Goal: Use online tool/utility: Use online tool/utility

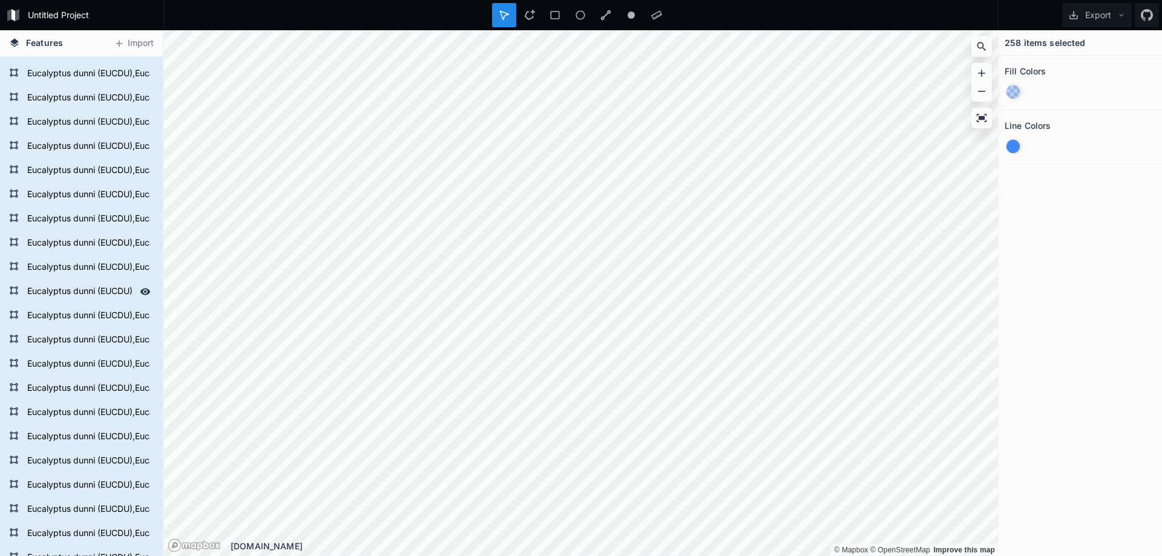
scroll to position [121, 0]
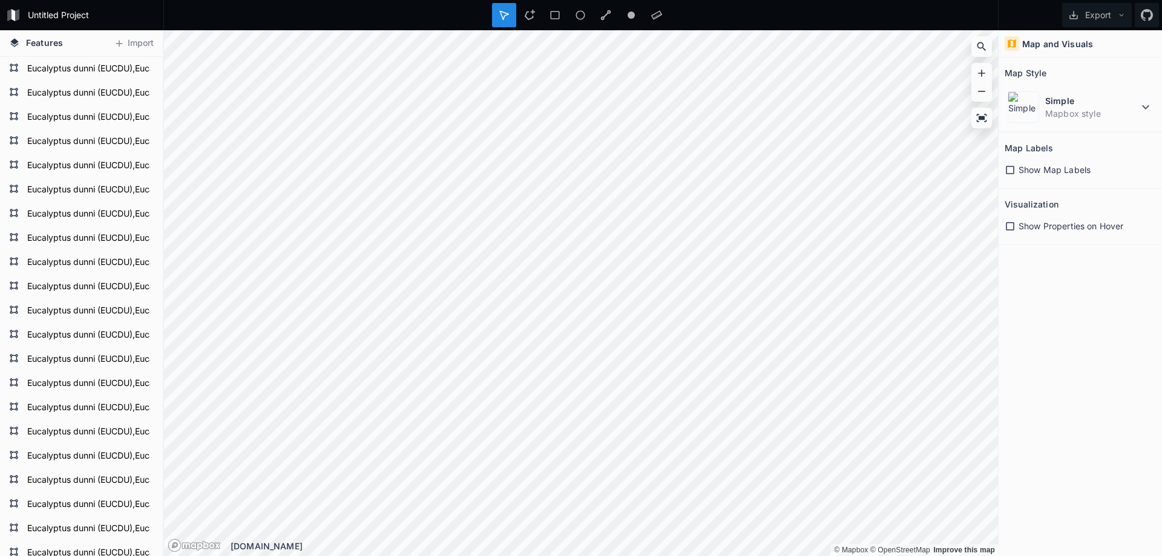
click at [1092, 311] on div "Map and Visuals Map Style Simple Mapbox style Map Labels Show Map Labels Visual…" at bounding box center [1079, 293] width 163 height 526
click at [71, 320] on form "Eucalyptus dunni (EUCDU),Eucalyptus gobulus sbsp.maidenii (EUCMD),Eucalyptus sm…" at bounding box center [80, 311] width 113 height 18
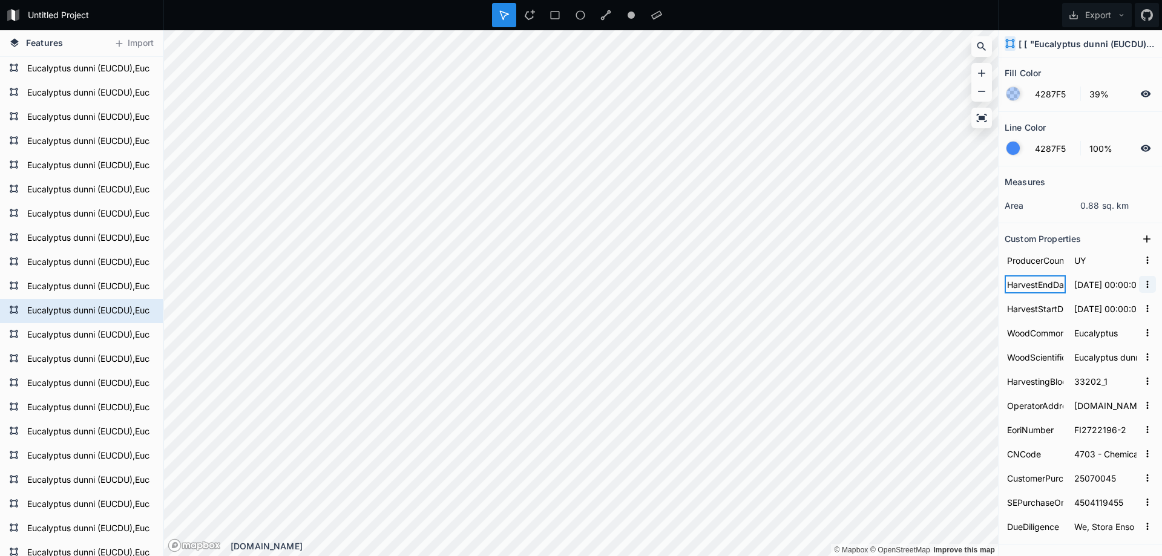
click at [1138, 287] on form "HarvestEndDate [DATE] 00:00:00.000" at bounding box center [1079, 284] width 151 height 24
click at [1096, 310] on input "[DATE] 00:00:00.000" at bounding box center [1105, 309] width 67 height 18
click at [1090, 289] on input "[DATE] 00:00:00.000" at bounding box center [1105, 284] width 67 height 18
click at [1089, 318] on form "HarvestStartDate [DATE] 00:00:00.000" at bounding box center [1079, 309] width 151 height 24
drag, startPoint x: 1078, startPoint y: 314, endPoint x: 1118, endPoint y: 312, distance: 39.4
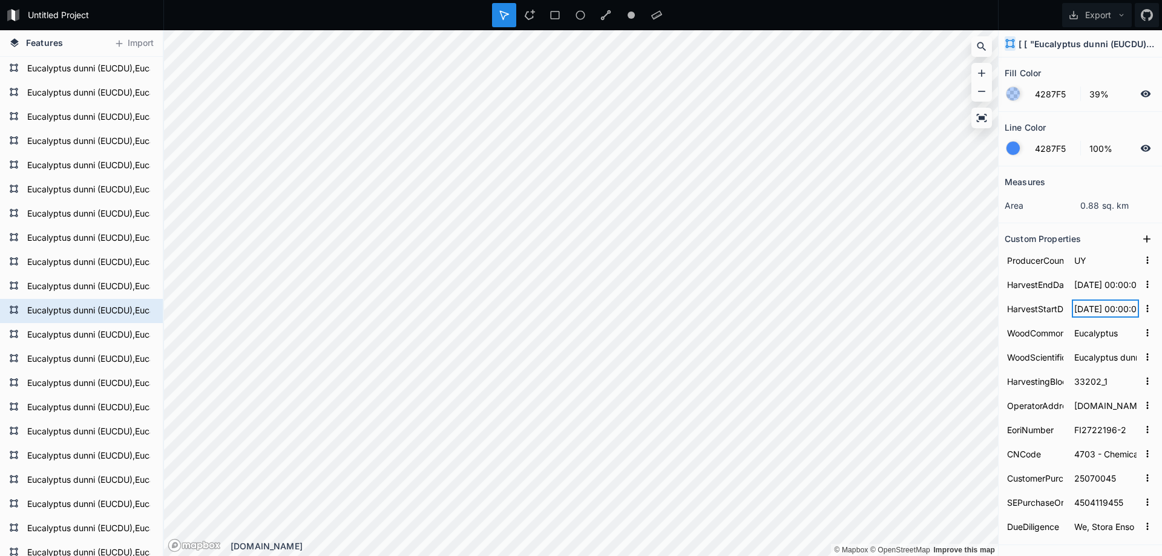
click at [1142, 312] on form "HarvestStartDate [DATE] 00:00:00.000" at bounding box center [1079, 309] width 151 height 24
click at [1118, 312] on input "[DATE] 00:00:00.000" at bounding box center [1105, 309] width 67 height 18
click at [1089, 286] on input "[DATE] 00:00:00.000" at bounding box center [1105, 284] width 67 height 18
click at [1109, 285] on input "[DATE] 00:00:00.000" at bounding box center [1105, 284] width 67 height 18
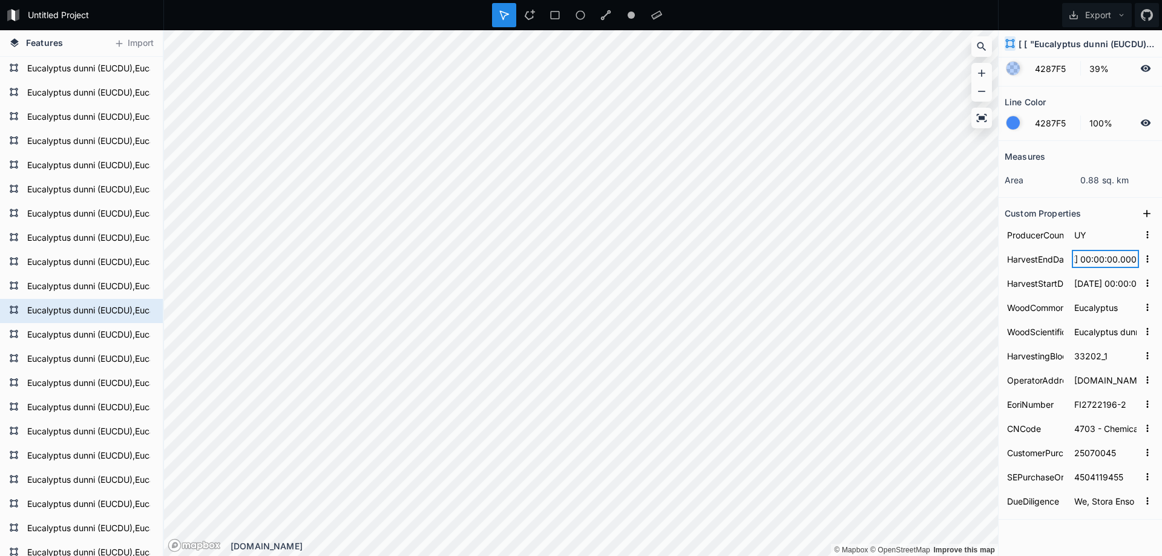
scroll to position [50, 0]
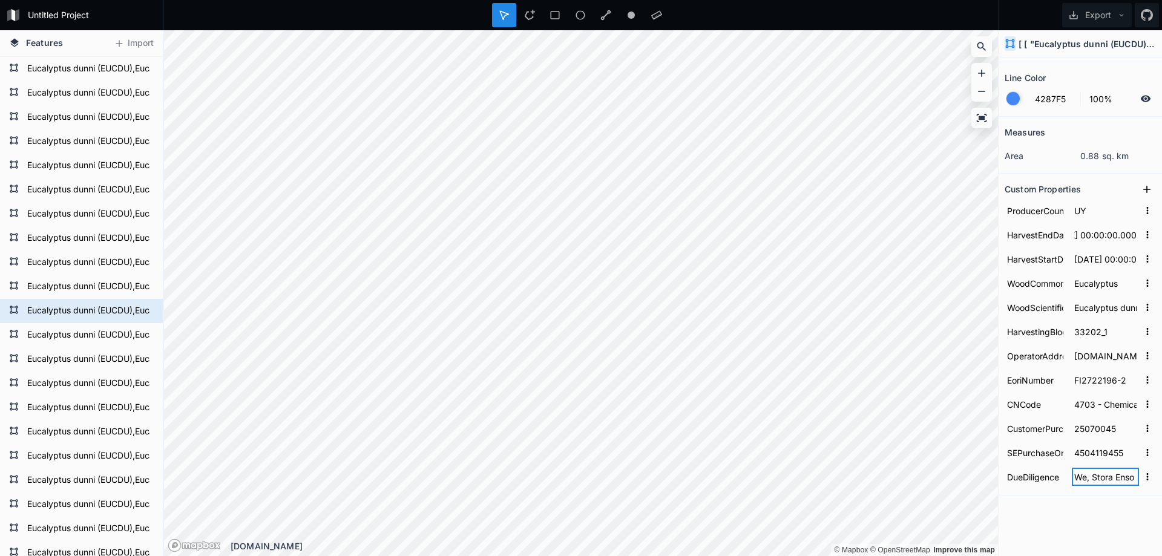
click at [1073, 482] on input "We, Stora Enso International Oy, confirm that we have carried out due diligence…" at bounding box center [1105, 477] width 67 height 18
click at [1044, 480] on input "DueDiligence" at bounding box center [1034, 477] width 61 height 18
click at [1089, 479] on input "We, Stora Enso International Oy, confirm that we have carried out due diligence…" at bounding box center [1105, 477] width 67 height 18
drag, startPoint x: 1116, startPoint y: 479, endPoint x: 1138, endPoint y: 477, distance: 21.9
click at [1126, 479] on input "We, Stora Enso International Oy, confirm that we have carried out due diligence…" at bounding box center [1105, 477] width 67 height 18
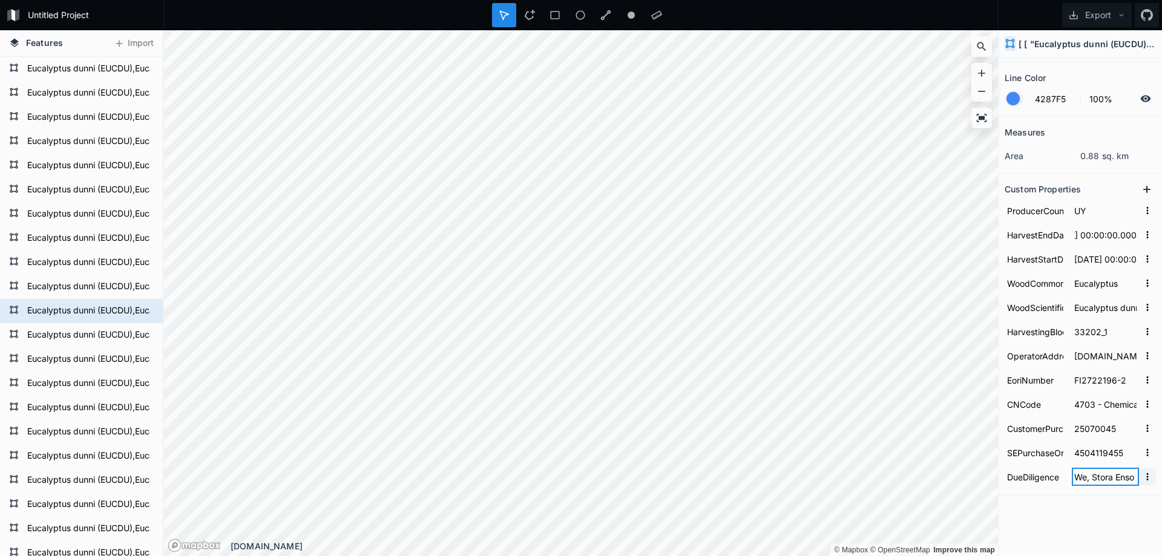
click at [1126, 479] on input "We, Stora Enso International Oy, confirm that we have carried out due diligence…" at bounding box center [1105, 477] width 67 height 18
click at [1122, 479] on input "We, Stora Enso International Oy, confirm that we have carried out due diligence…" at bounding box center [1105, 477] width 67 height 18
